Goal: Find specific page/section: Locate a particular part of the current website

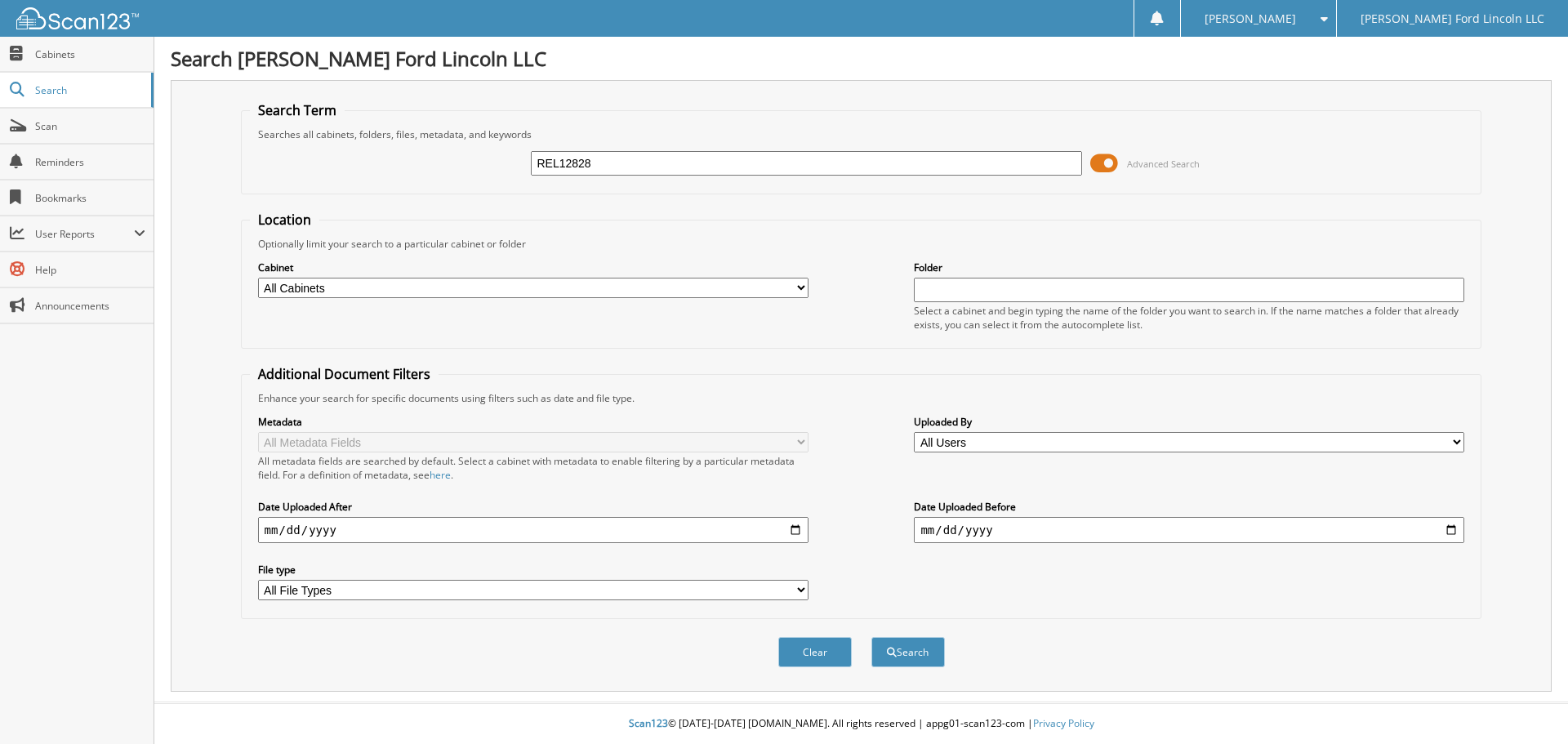
type input "REL12828"
click at [871, 637] on button "Search" at bounding box center [908, 652] width 73 height 30
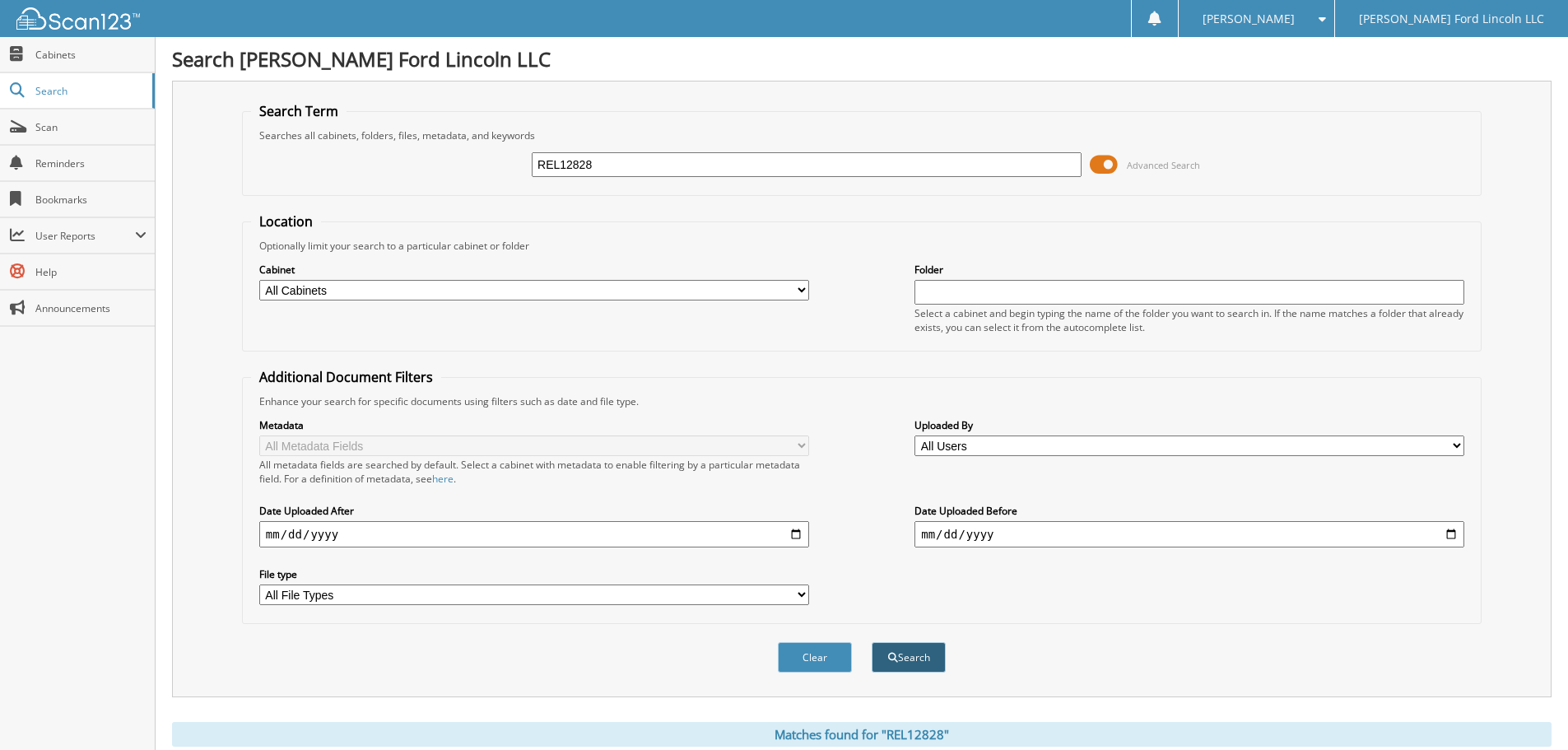
click at [903, 649] on button "Search" at bounding box center [909, 657] width 74 height 30
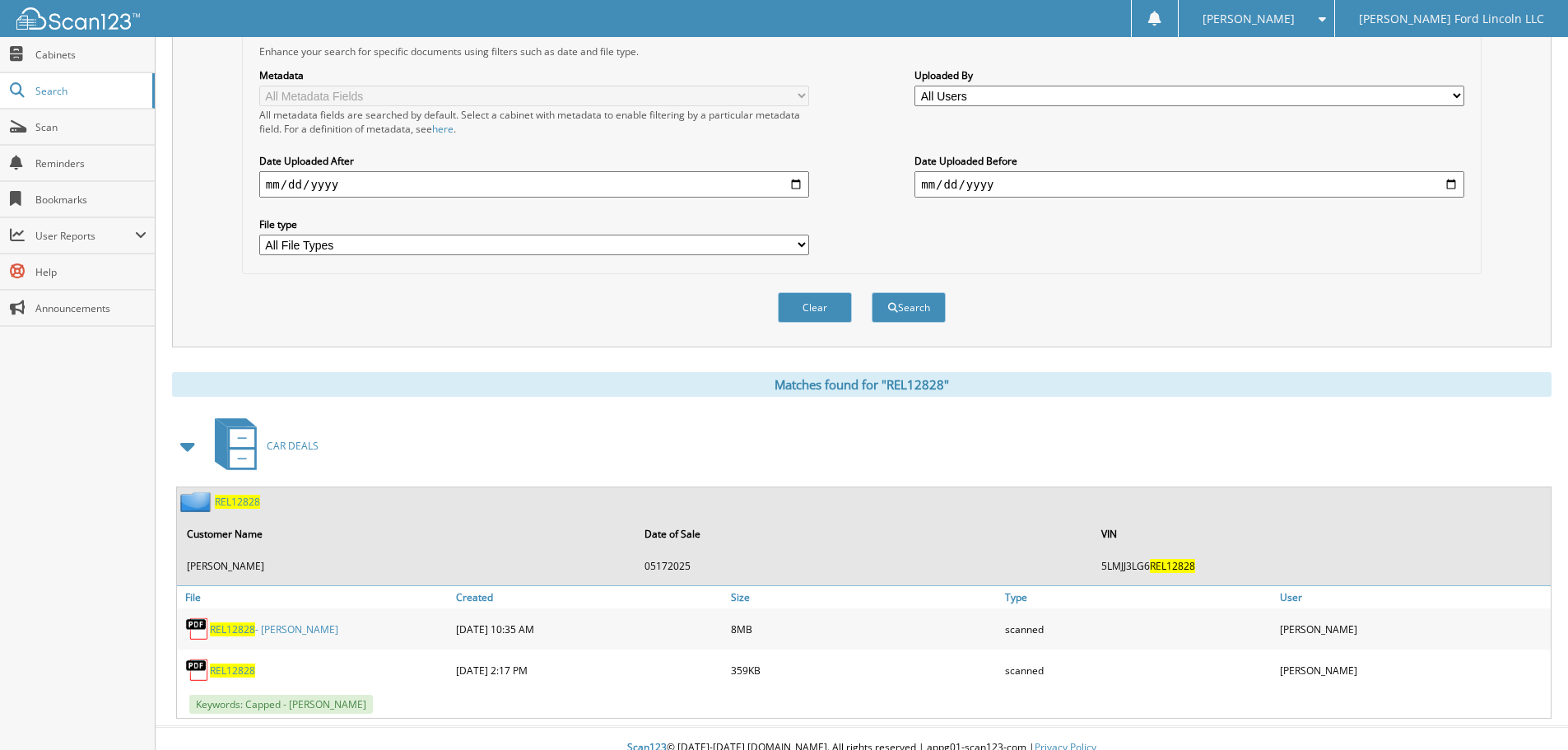
scroll to position [368, 0]
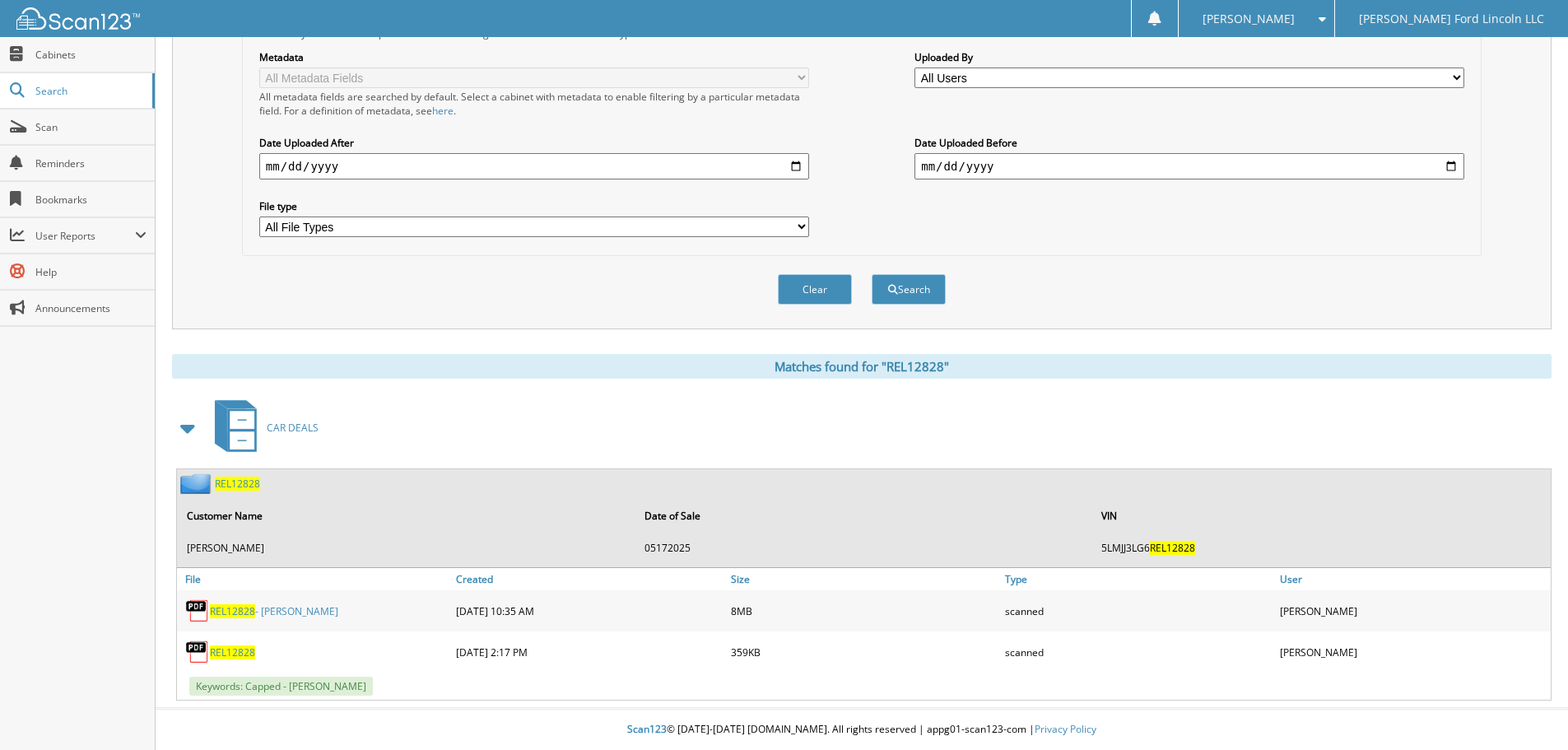
click at [279, 614] on link "REL12828 - Jones, Vicki L" at bounding box center [275, 611] width 129 height 14
